Goal: Task Accomplishment & Management: Use online tool/utility

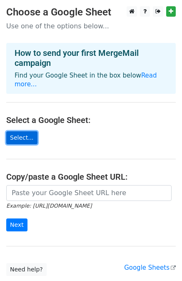
click at [22, 131] on link "Select..." at bounding box center [21, 137] width 31 height 13
click at [17, 131] on link "Select..." at bounding box center [21, 137] width 31 height 13
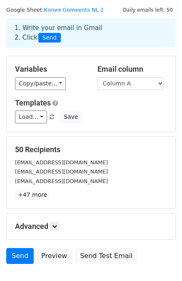
scroll to position [75, 0]
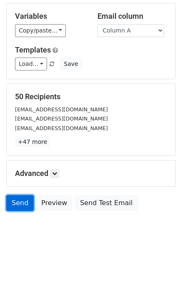
click at [17, 202] on link "Send" at bounding box center [19, 203] width 27 height 16
